Goal: Task Accomplishment & Management: Manage account settings

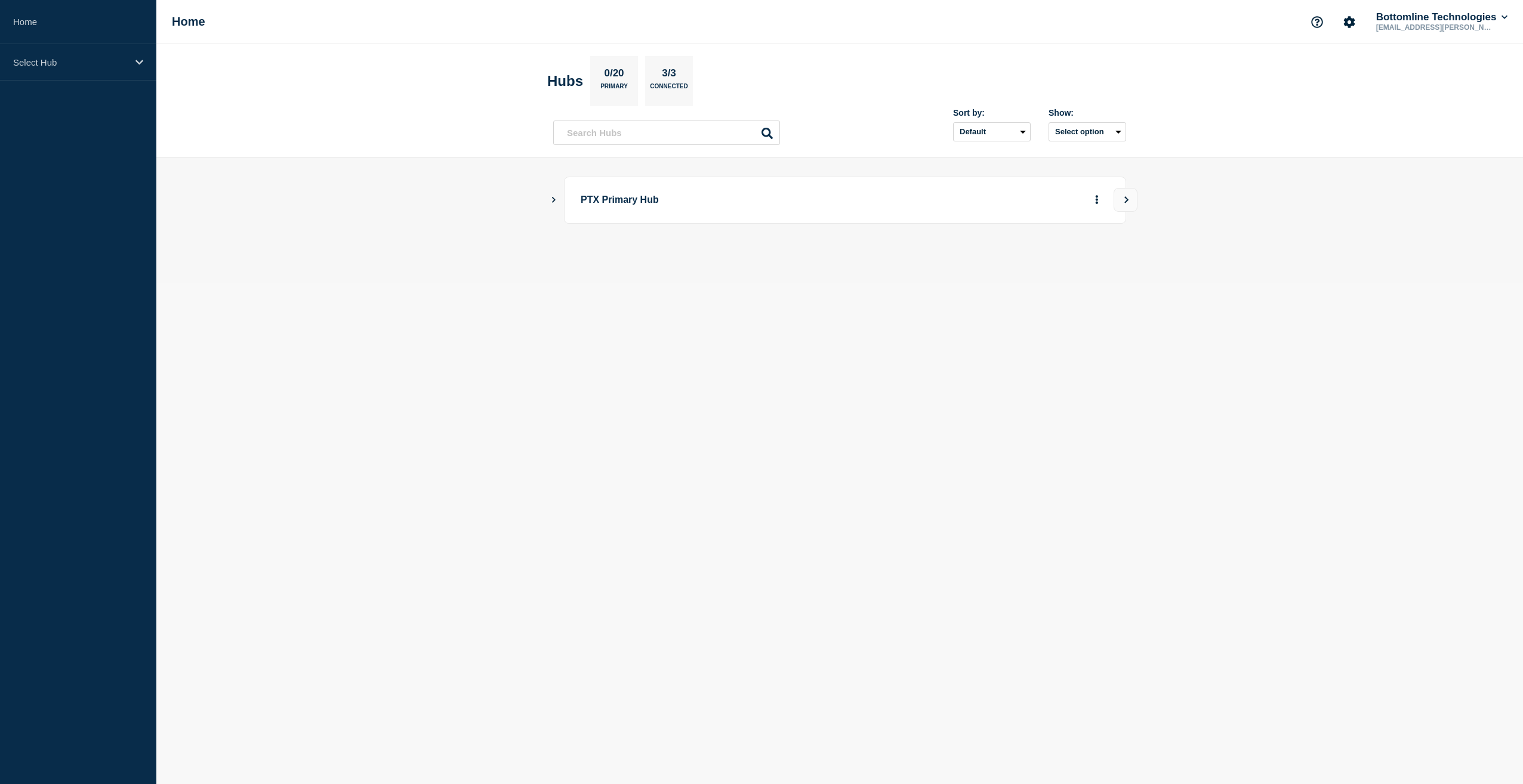
click at [714, 348] on body "Home Select Hub Home Bottomline Technologies [EMAIL_ADDRESS][PERSON_NAME][DOMAI…" at bounding box center [762, 392] width 1523 height 784
click at [139, 64] on icon at bounding box center [139, 62] width 8 height 5
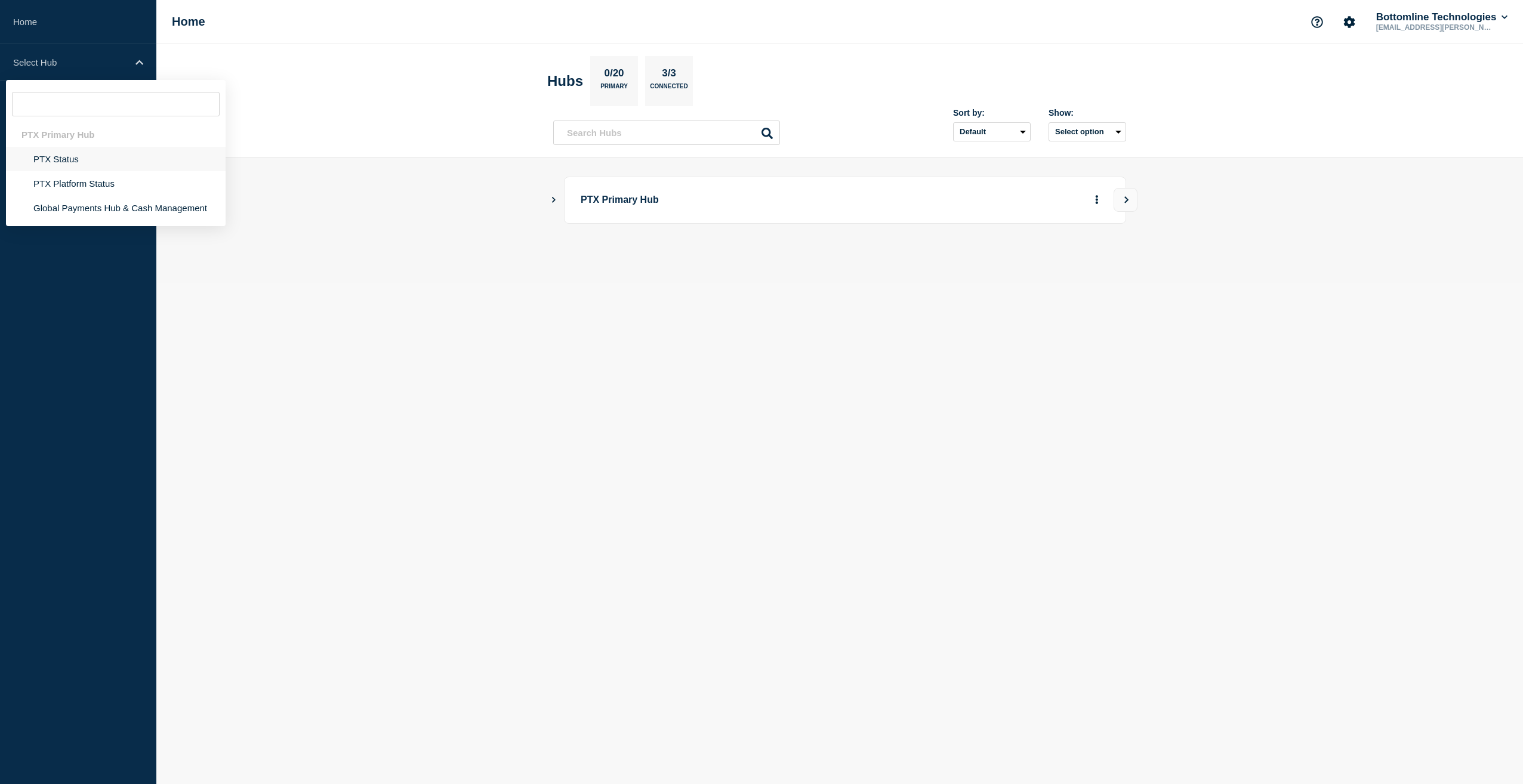
click at [82, 159] on li "PTX Status" at bounding box center [115, 159] width 219 height 25
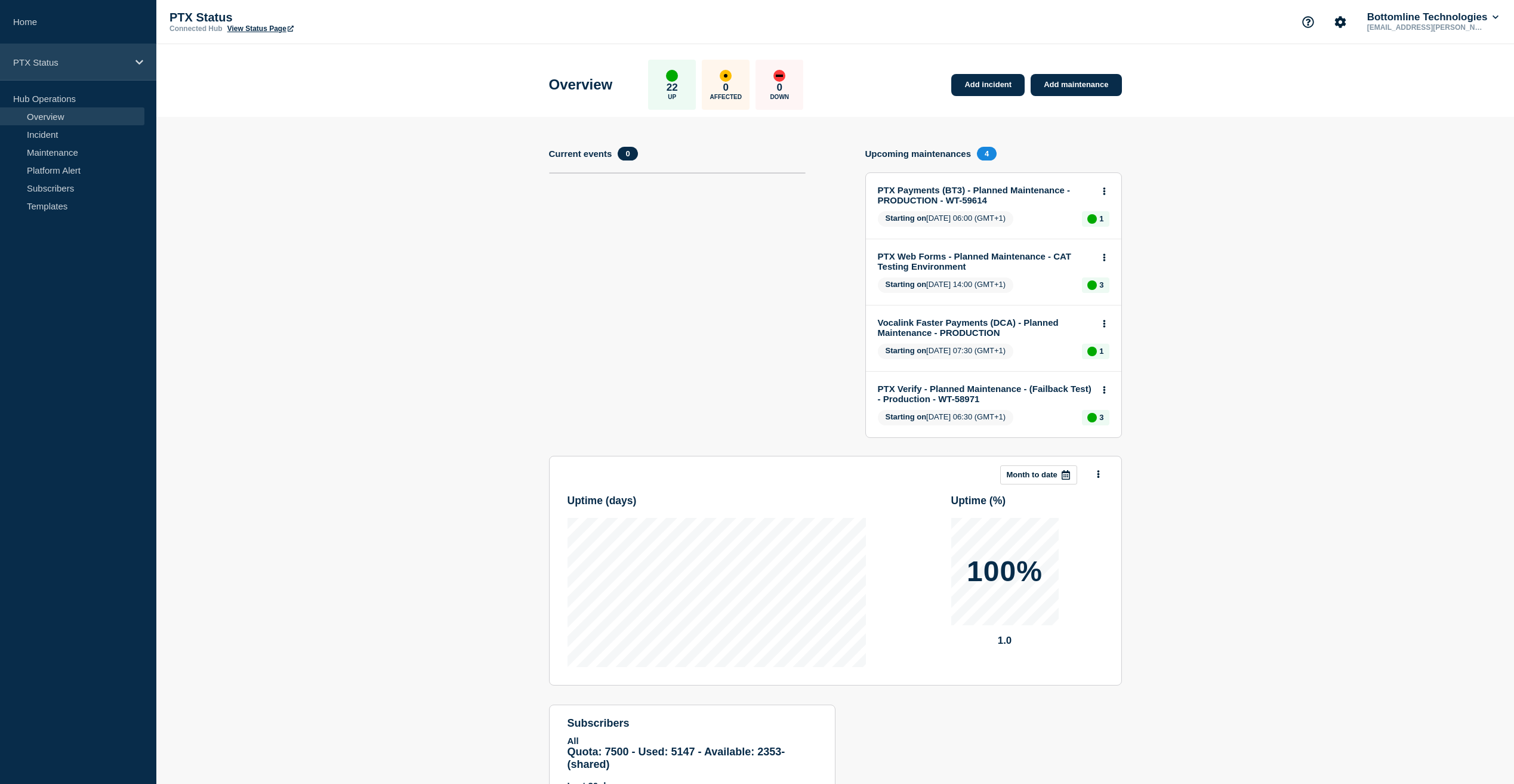
click at [84, 64] on p "PTX Status" at bounding box center [70, 62] width 115 height 10
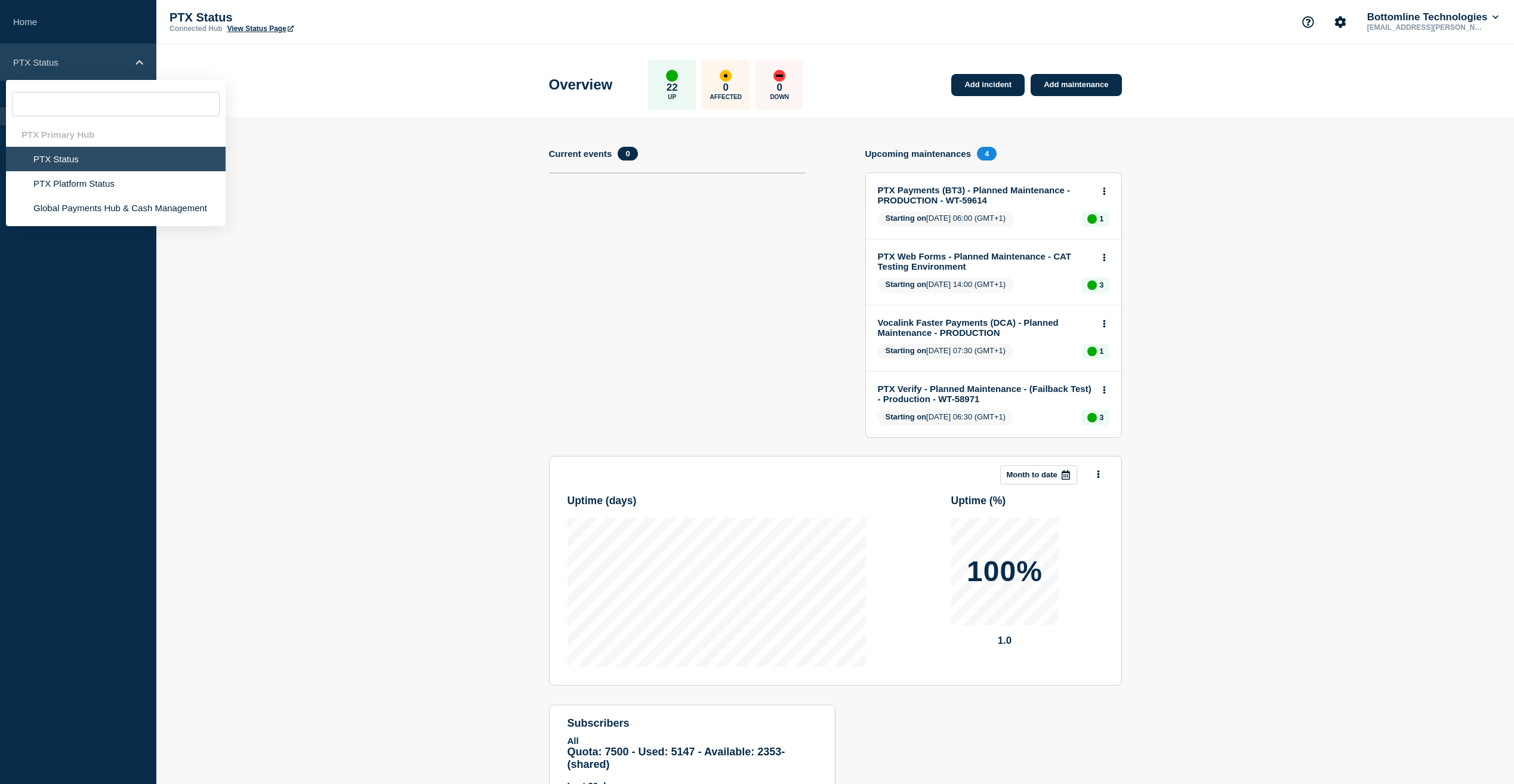
click at [84, 65] on p "PTX Status" at bounding box center [70, 62] width 115 height 10
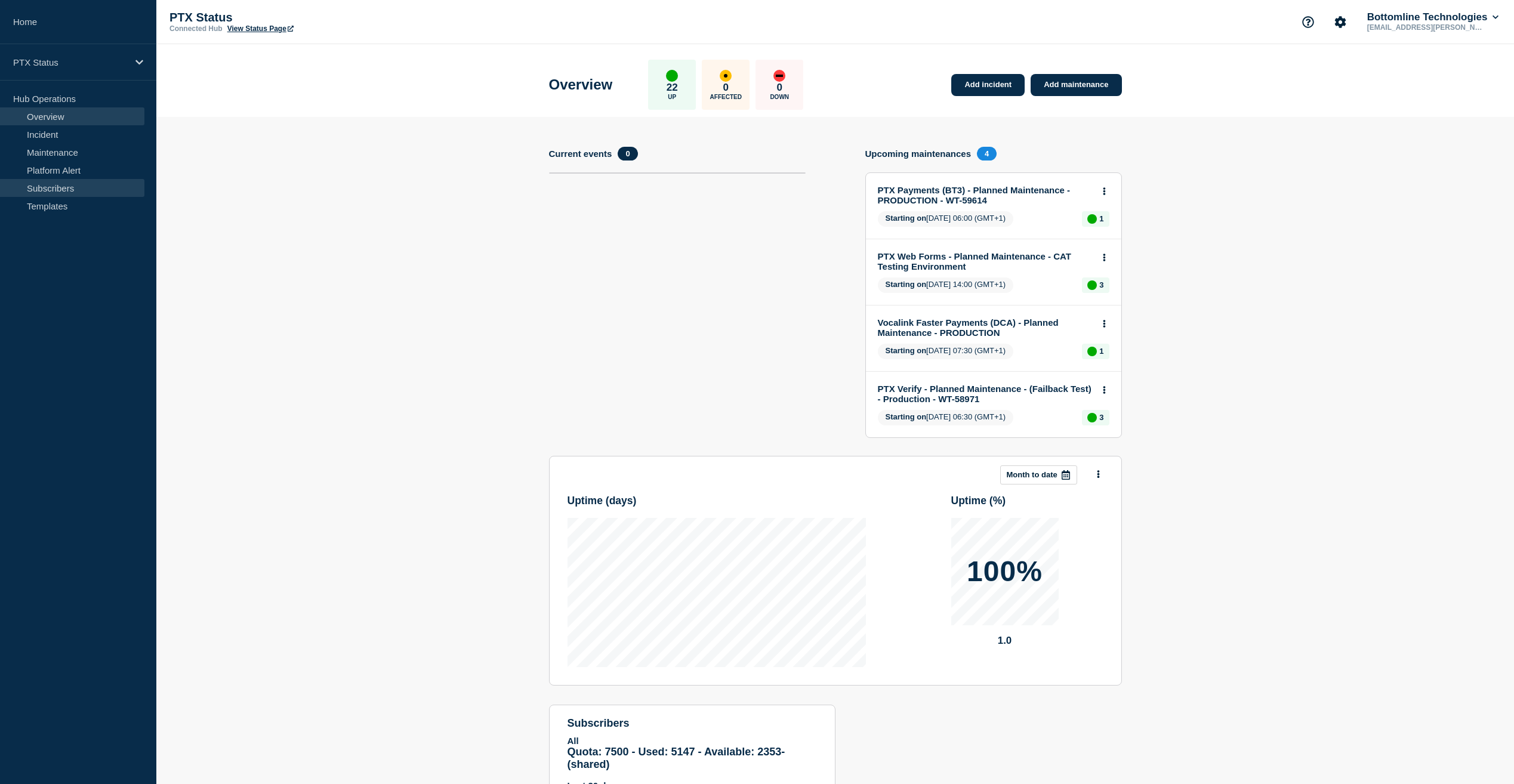
click at [49, 185] on link "Subscribers" at bounding box center [72, 188] width 144 height 18
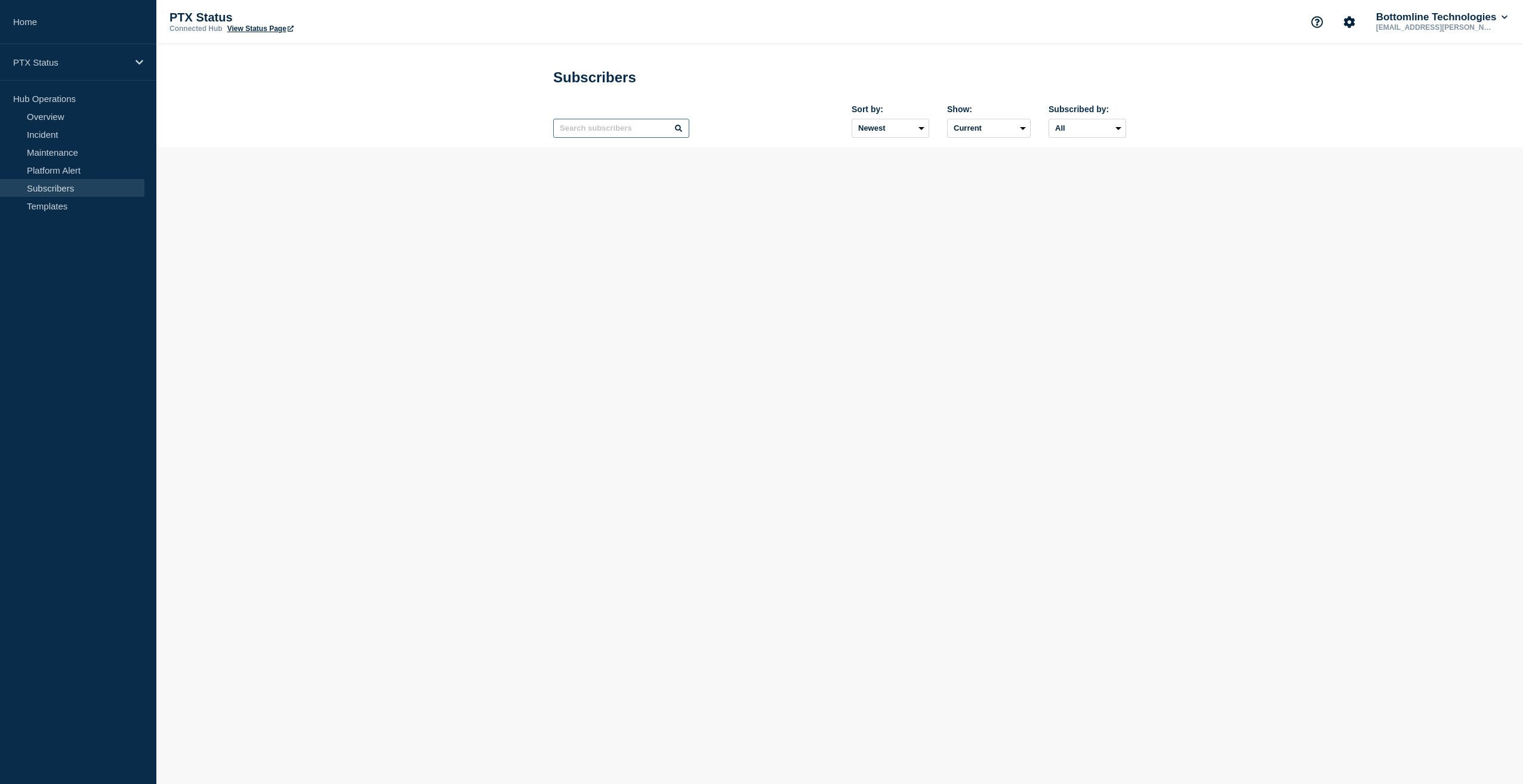
click at [626, 128] on input "text" at bounding box center [621, 129] width 136 height 19
paste input "[EMAIL_ADDRESS][DOMAIN_NAME]"
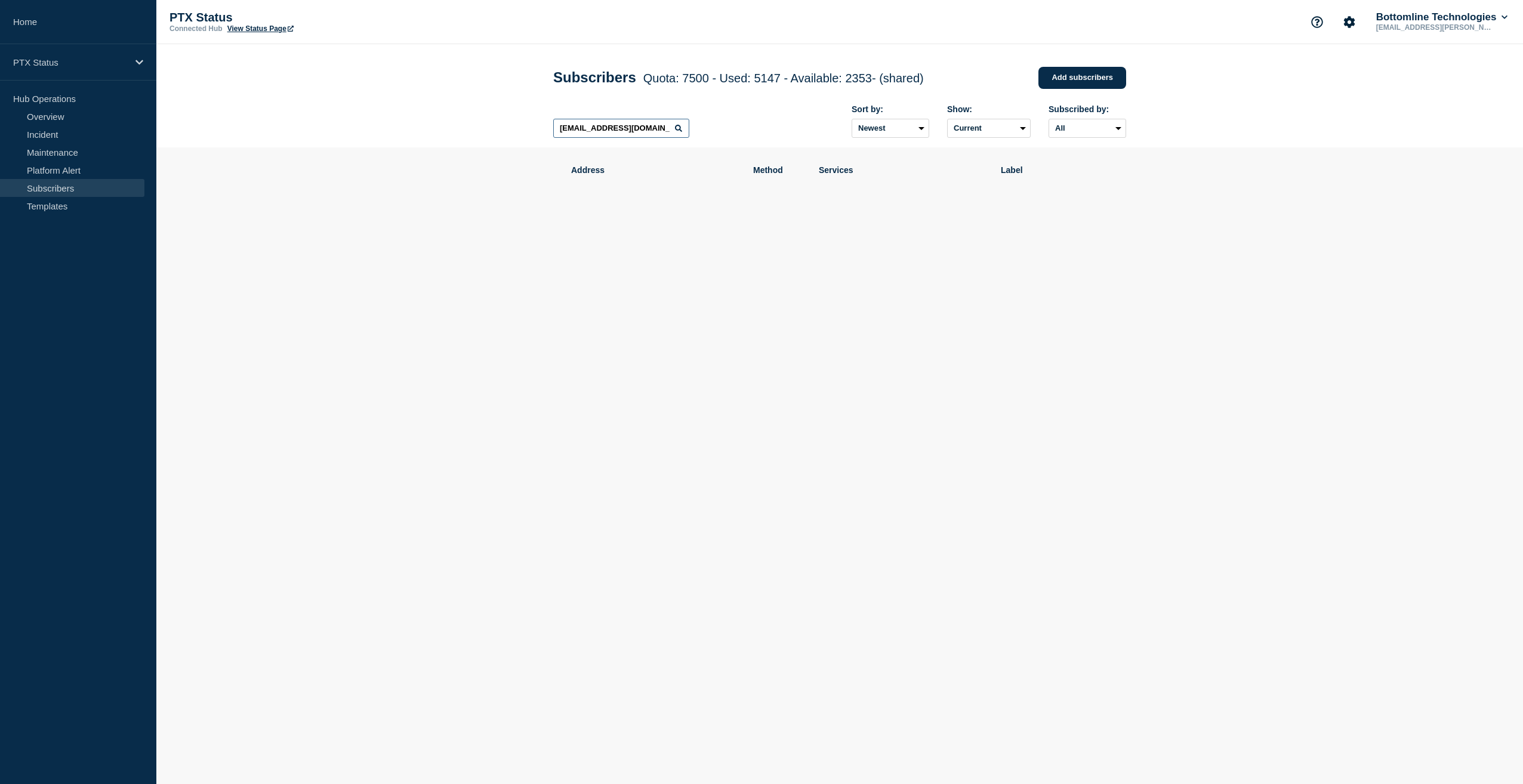
type input "[EMAIL_ADDRESS][DOMAIN_NAME]"
click at [893, 135] on select "Newest Oldest" at bounding box center [890, 129] width 78 height 19
click at [652, 131] on input "[EMAIL_ADDRESS][DOMAIN_NAME]" at bounding box center [621, 129] width 136 height 19
click at [1070, 131] on select "All Email" at bounding box center [1087, 129] width 78 height 19
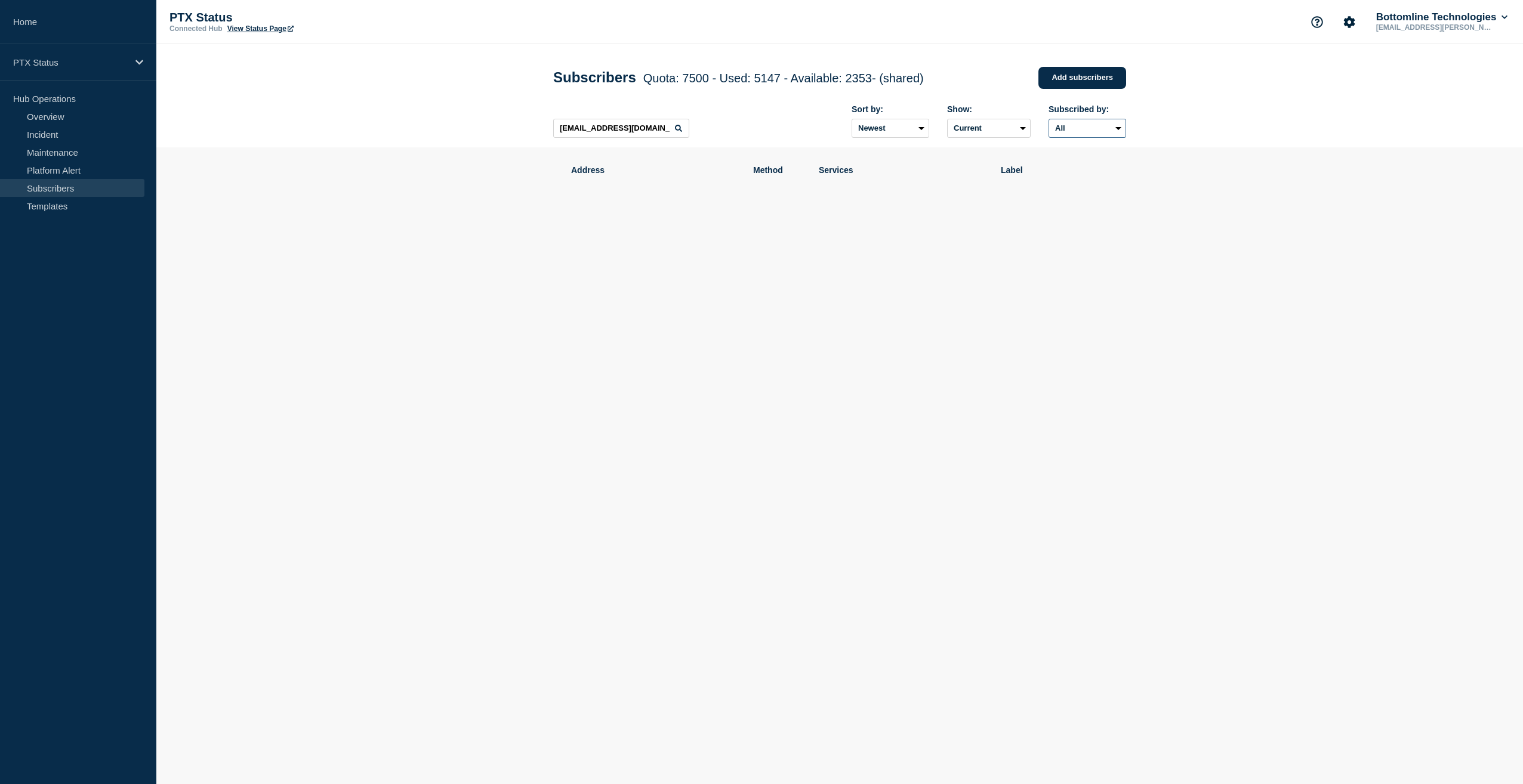
click at [1072, 131] on select "All Email" at bounding box center [1087, 129] width 78 height 19
click at [1074, 132] on select "All Email" at bounding box center [1087, 129] width 78 height 19
select select "email"
click at [1049, 121] on select "All Email" at bounding box center [1087, 129] width 78 height 19
click at [903, 132] on select "Newest Oldest" at bounding box center [890, 129] width 78 height 19
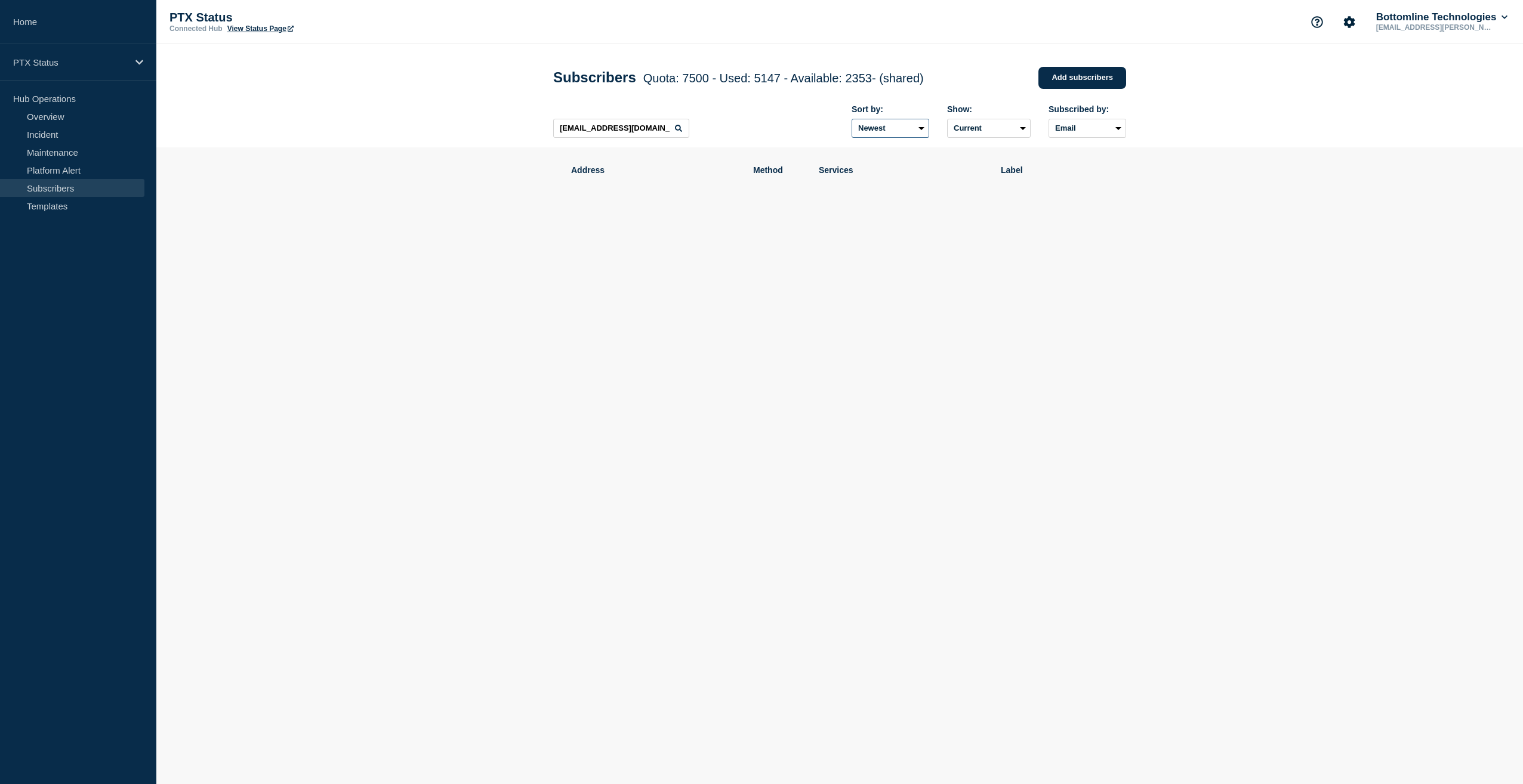
click at [903, 132] on select "Newest Oldest" at bounding box center [890, 129] width 78 height 19
click at [646, 129] on input "[EMAIL_ADDRESS][DOMAIN_NAME]" at bounding box center [621, 129] width 136 height 19
click at [68, 173] on link "Platform Alert" at bounding box center [72, 170] width 144 height 18
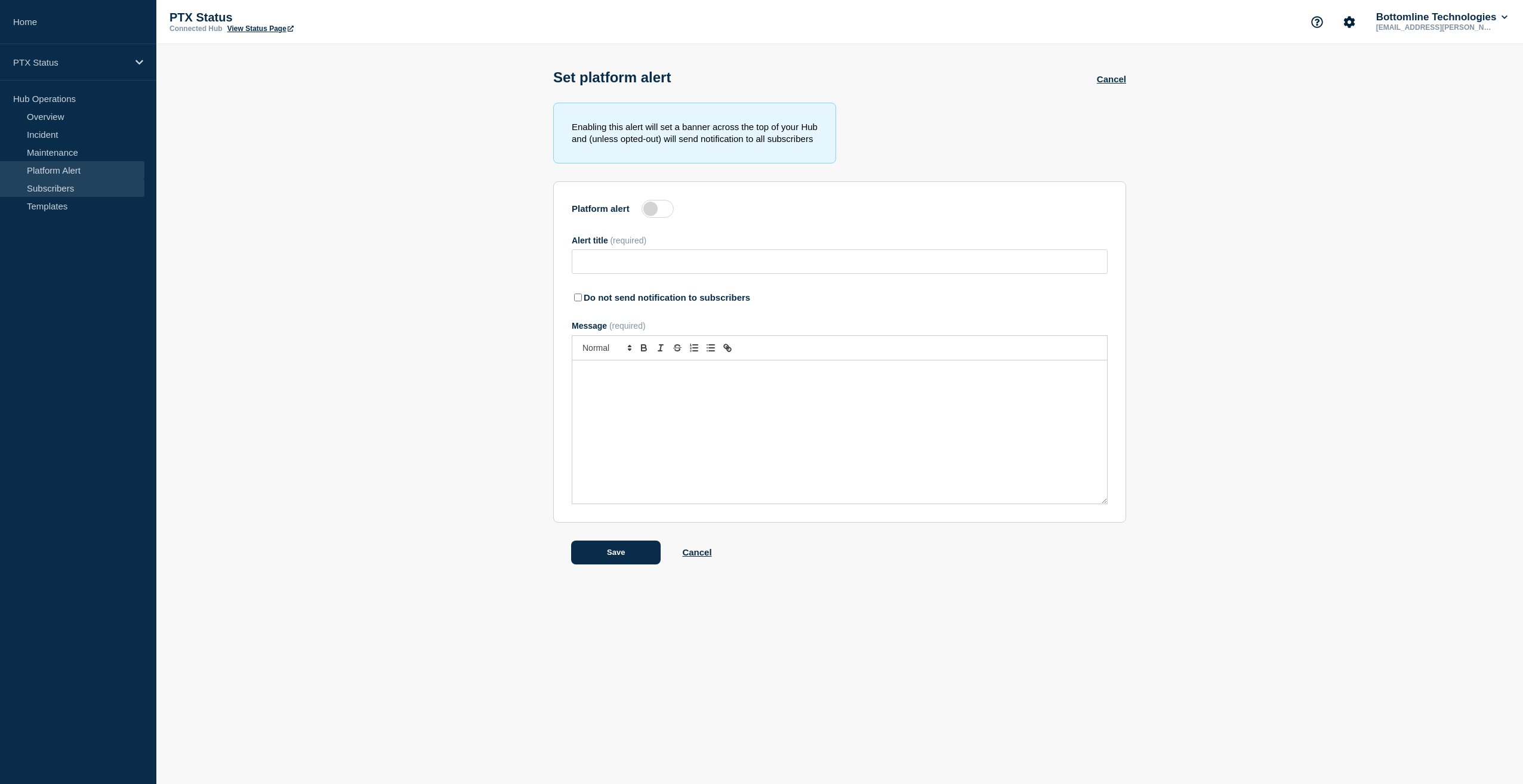
click at [55, 191] on link "Subscribers" at bounding box center [72, 188] width 144 height 18
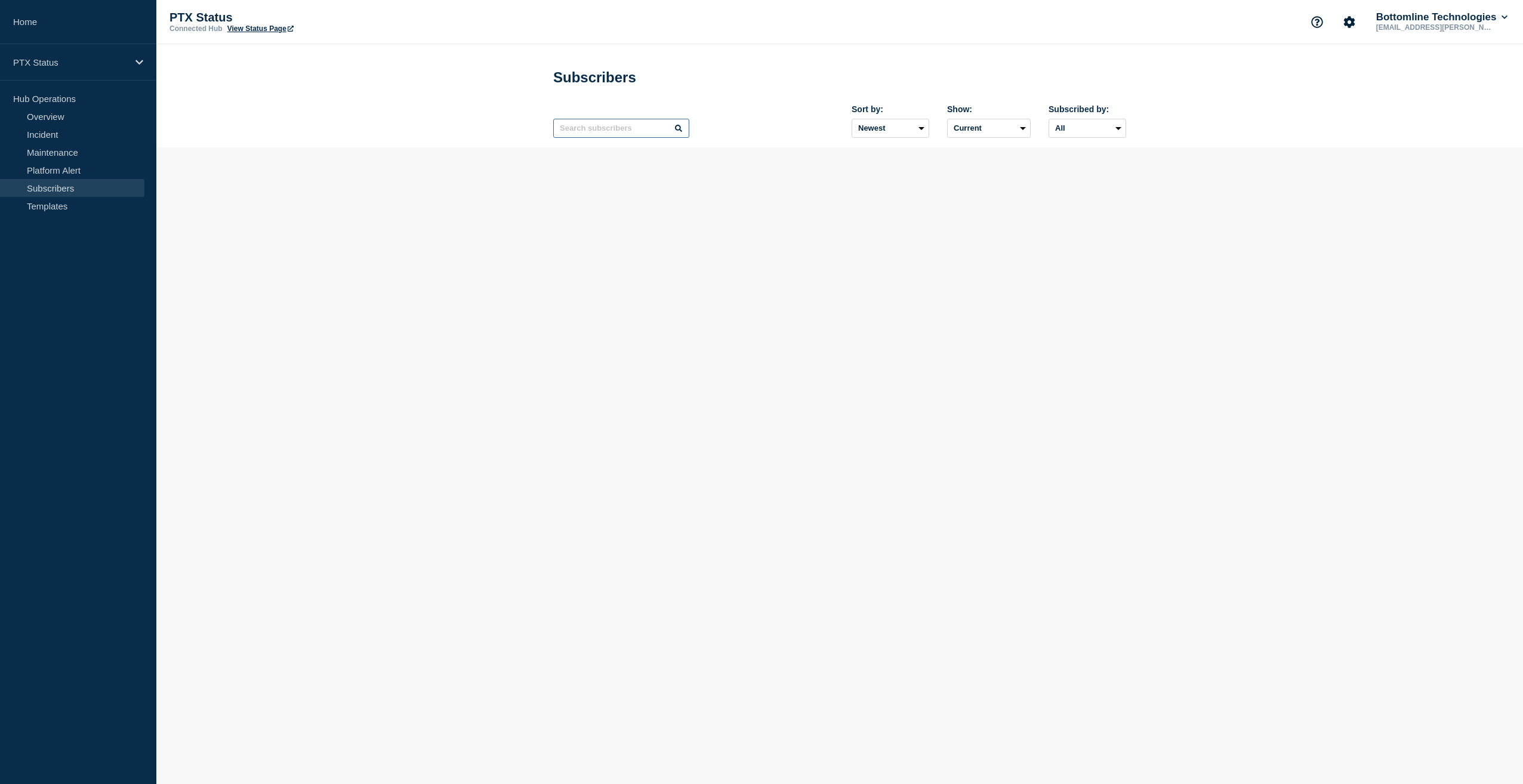
click at [638, 129] on input "text" at bounding box center [621, 129] width 136 height 19
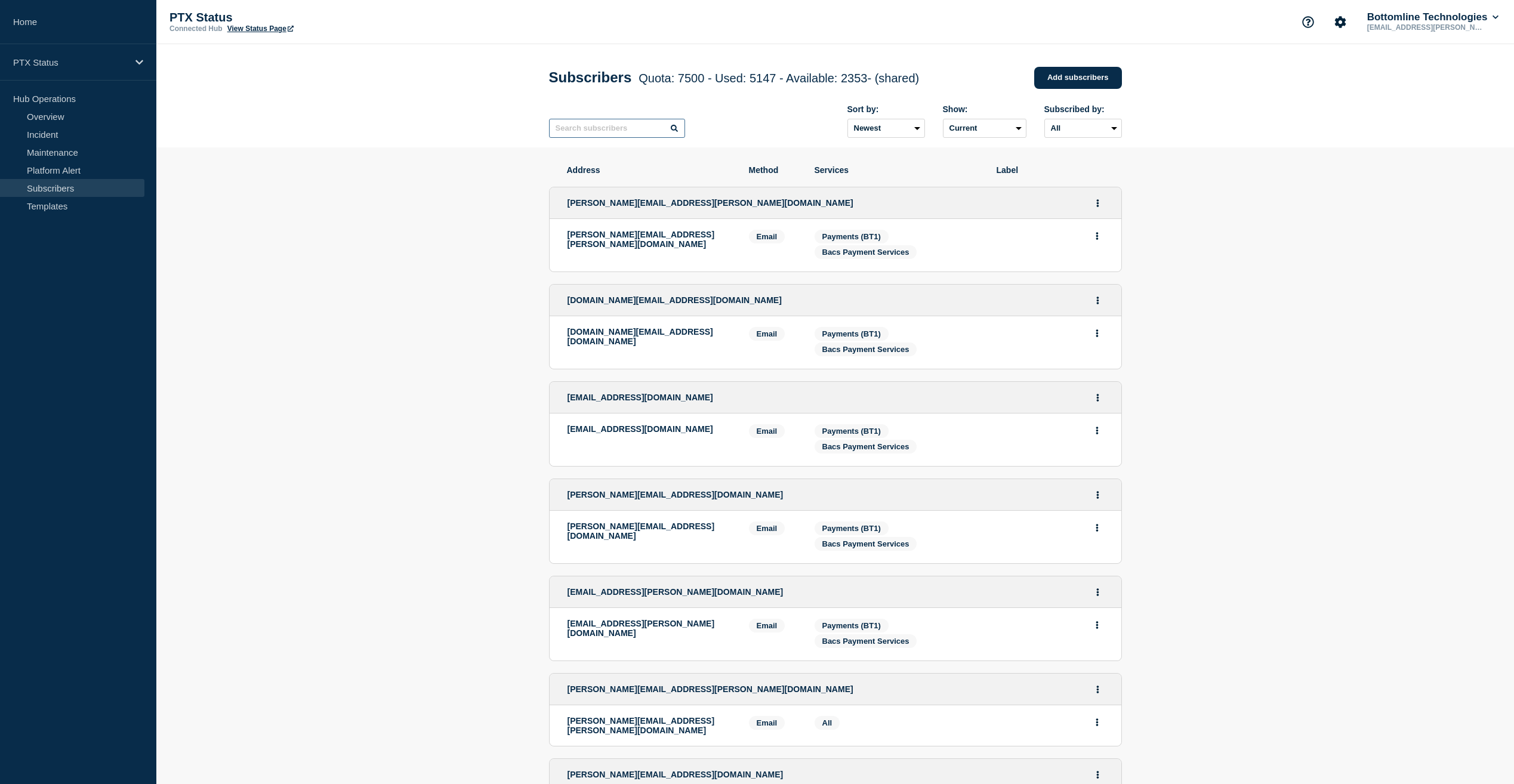
paste input "[EMAIL_ADDRESS][DOMAIN_NAME]"
type input "[EMAIL_ADDRESS][DOMAIN_NAME]"
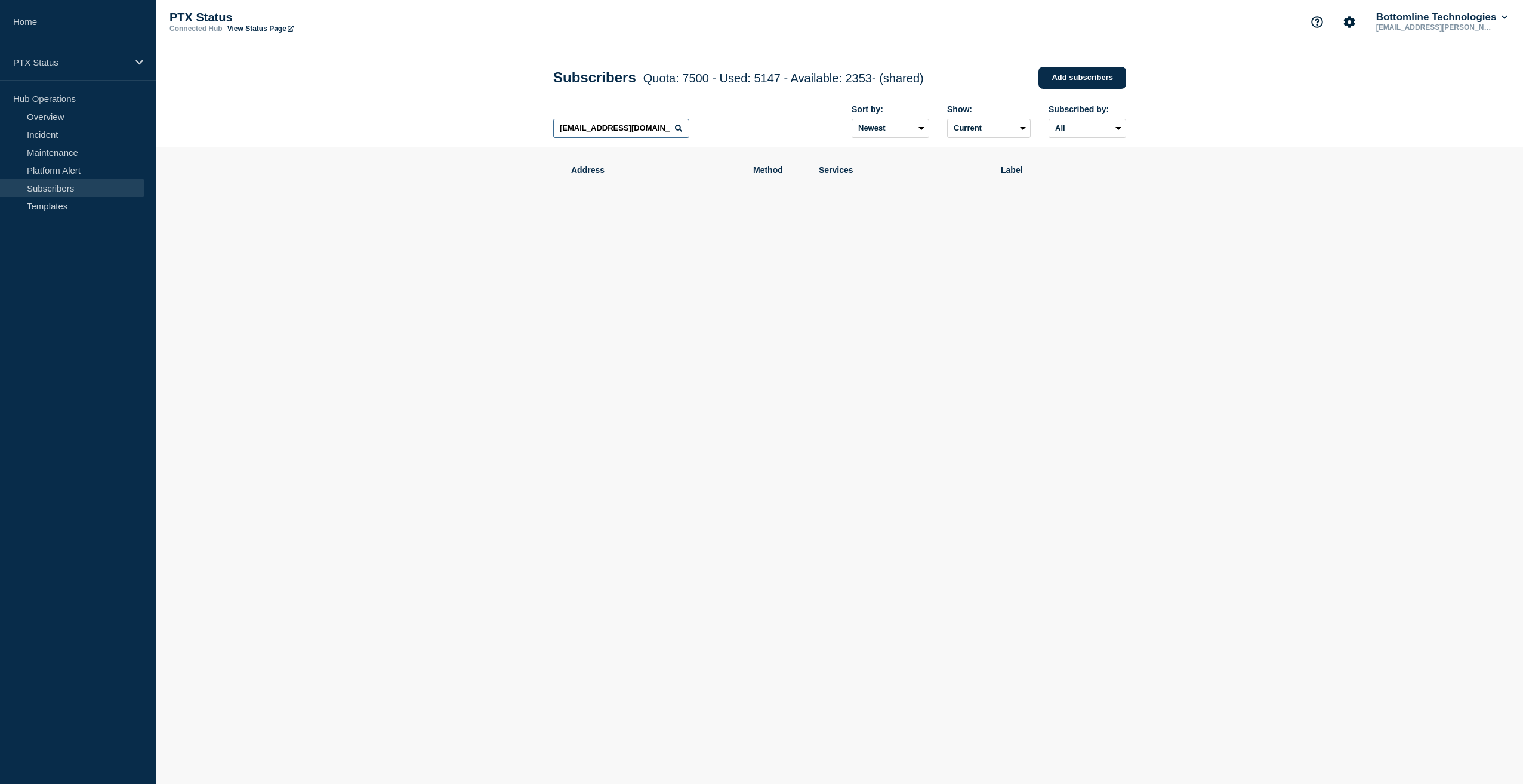
drag, startPoint x: 672, startPoint y: 129, endPoint x: 540, endPoint y: 130, distance: 132.0
click at [540, 130] on div "Subscribers Quota: 7500 - Used: 5147 - Available: 2353 - (shared) Quota Used Av…" at bounding box center [840, 96] width 600 height 103
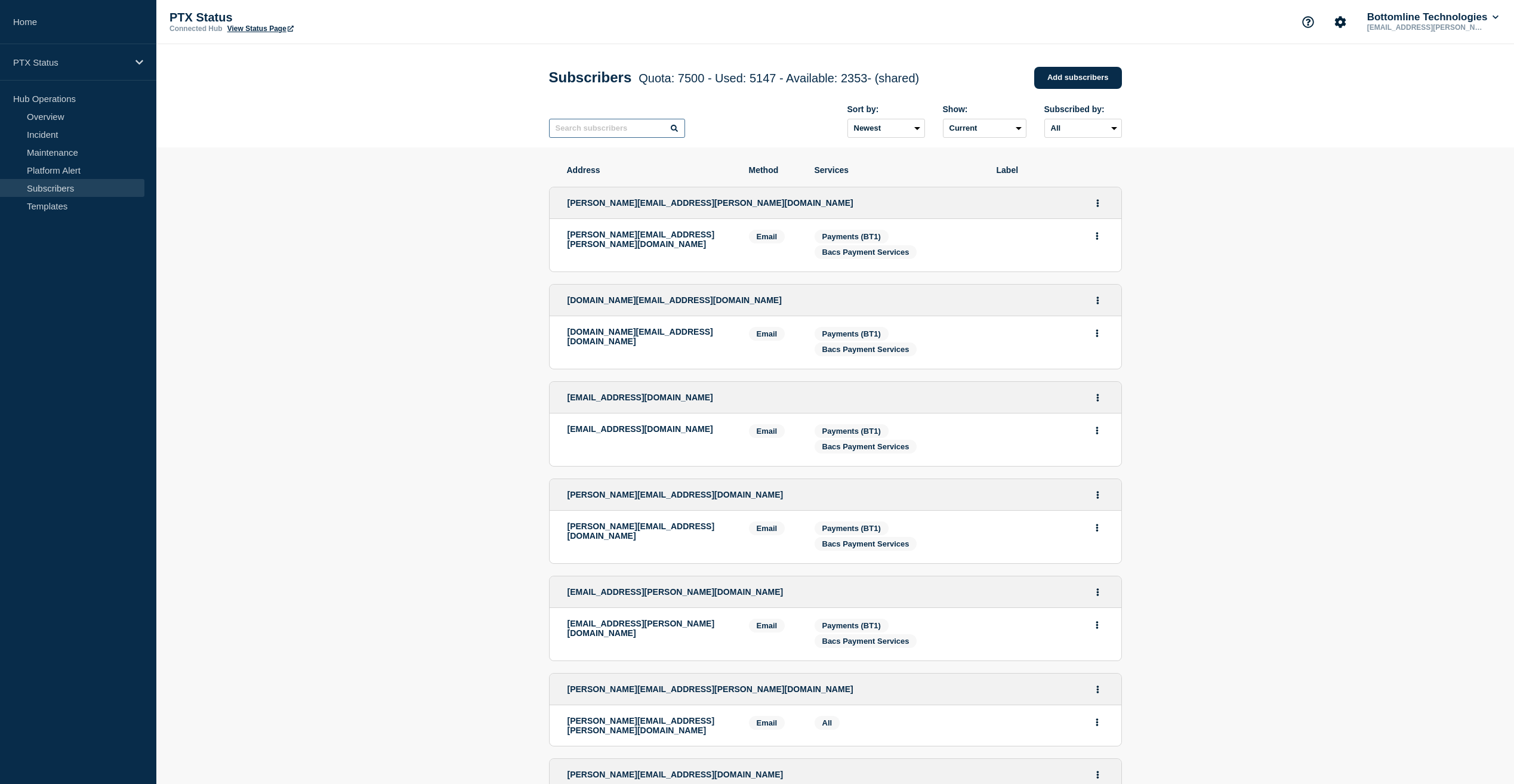
click at [639, 129] on input "text" at bounding box center [617, 129] width 136 height 19
paste input "@[DOMAIN_NAME]"
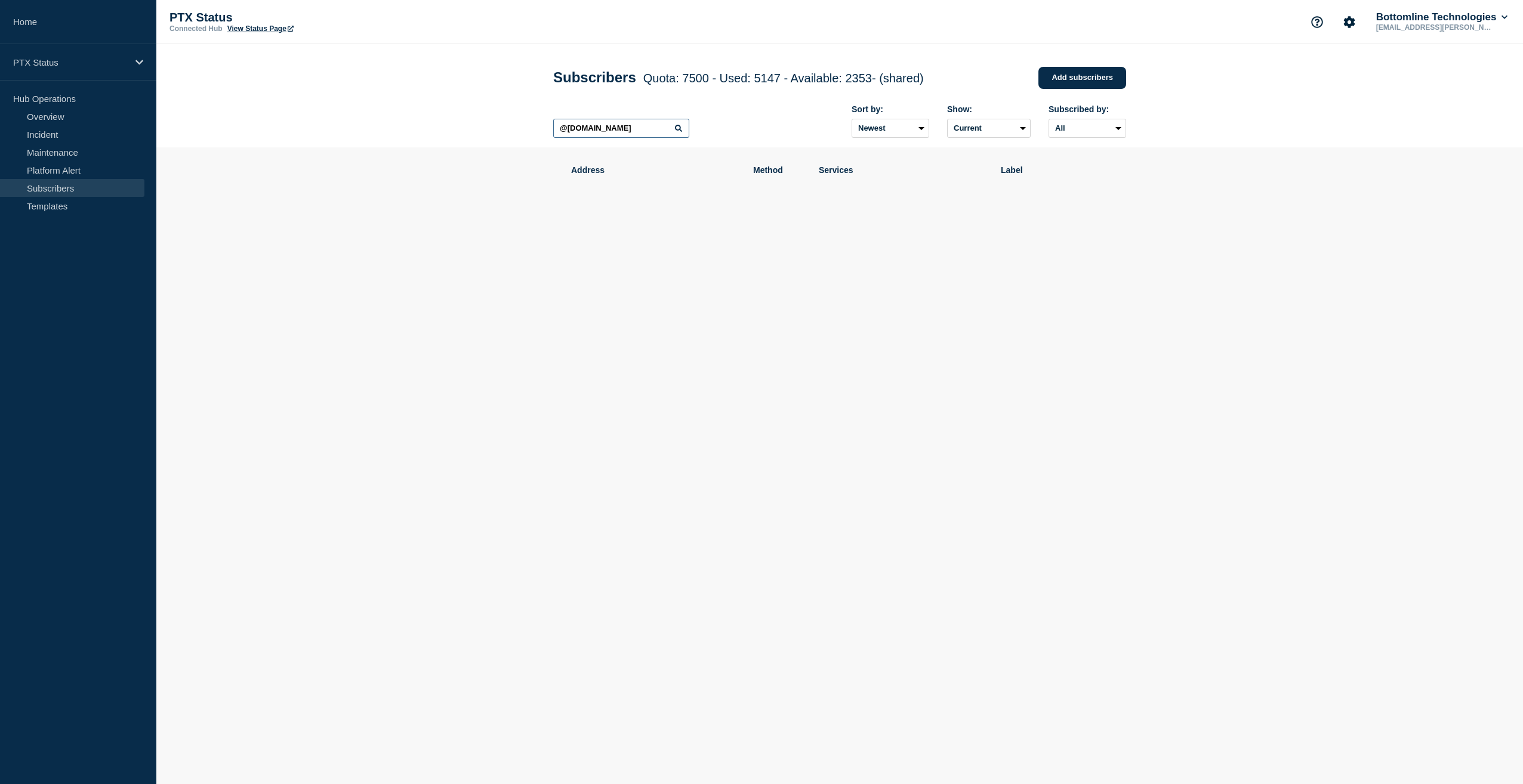
type input "@[DOMAIN_NAME]"
